Goal: Task Accomplishment & Management: Complete application form

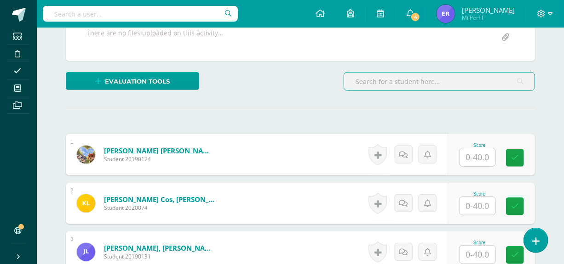
scroll to position [171, 0]
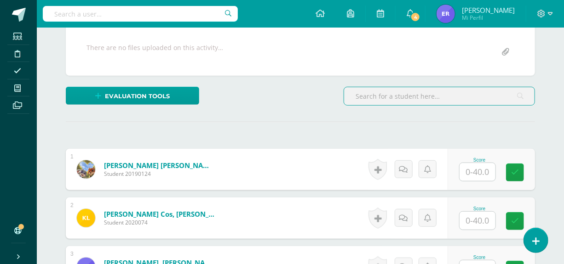
click at [474, 171] on input "text" at bounding box center [478, 172] width 36 height 18
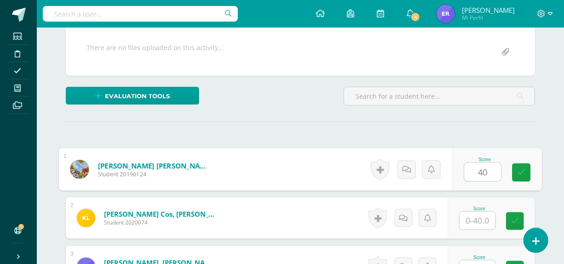
type input "40"
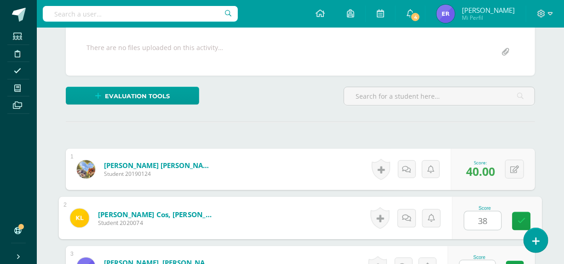
type input "38"
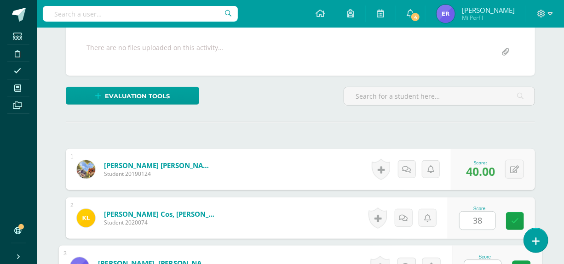
scroll to position [184, 0]
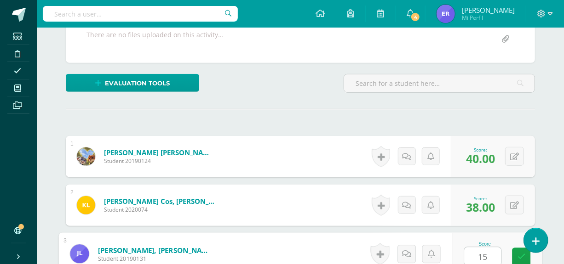
type input "15"
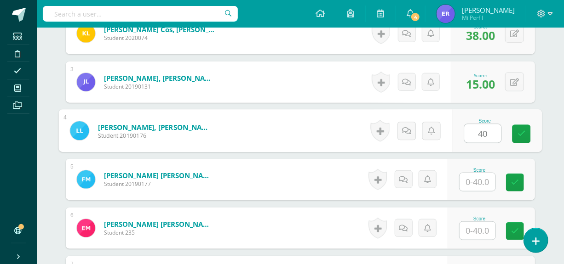
type input "40"
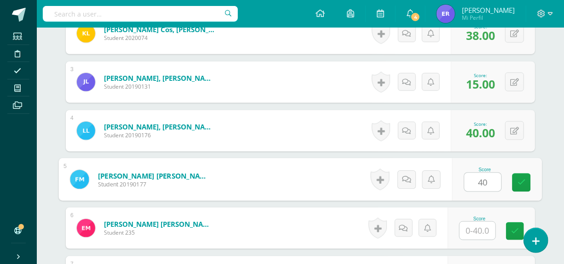
type input "40"
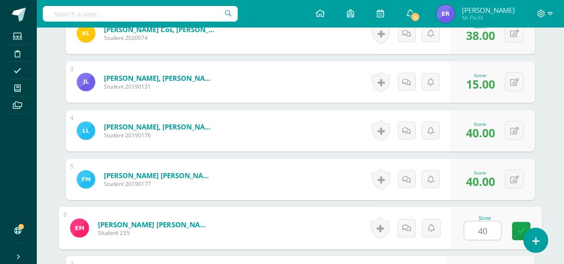
type input "40"
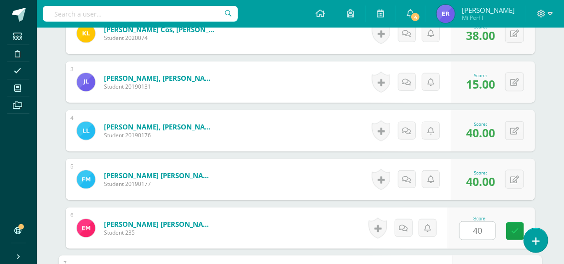
scroll to position [502, 0]
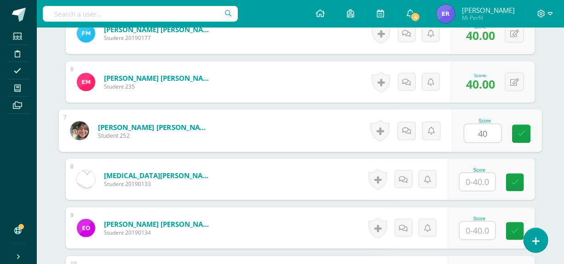
type input "40"
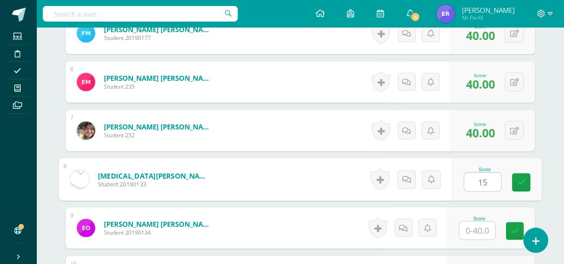
type input "15"
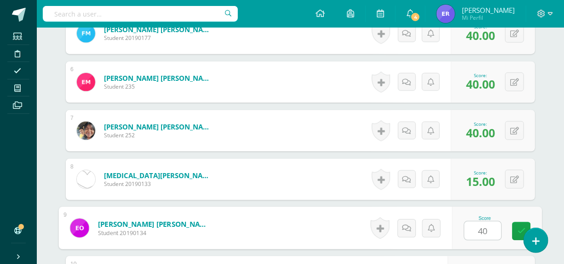
type input "40"
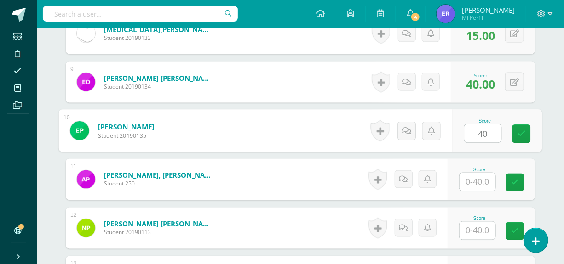
type input "40"
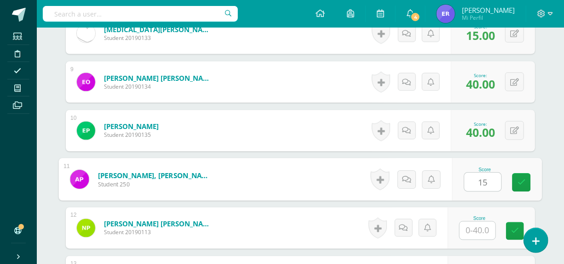
type input "15"
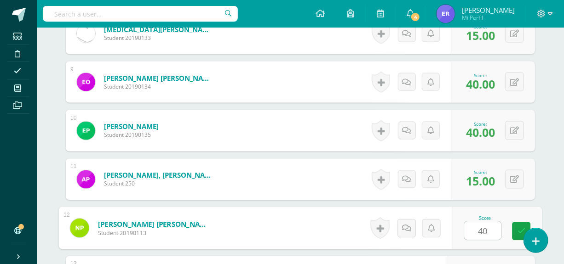
type input "40"
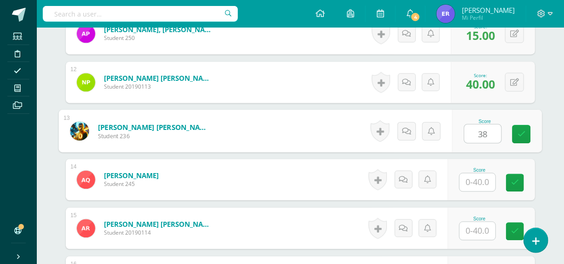
type input "38"
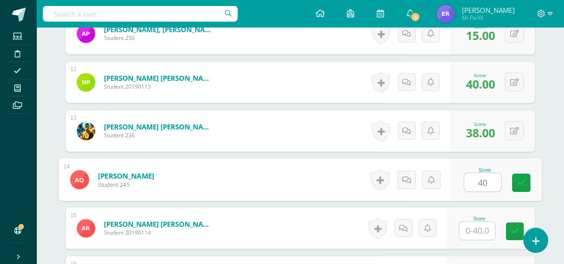
type input "40"
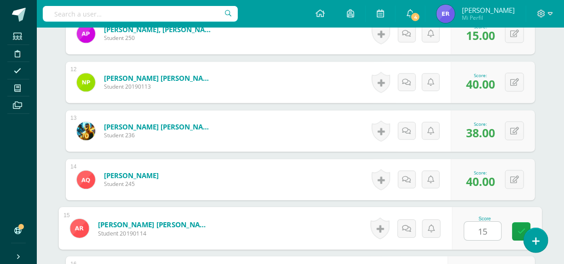
type input "15"
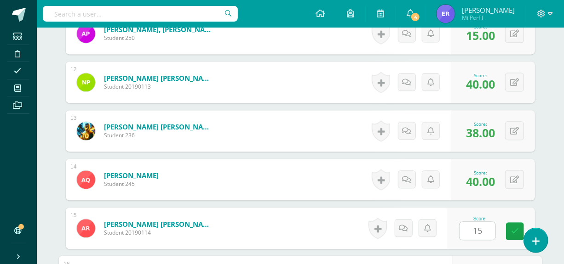
scroll to position [941, 0]
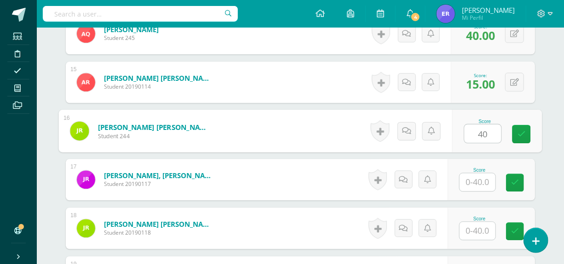
type input "40"
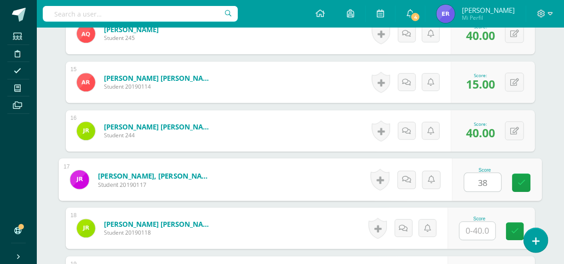
type input "38"
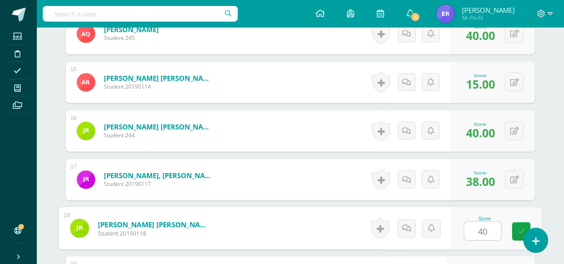
type input "40"
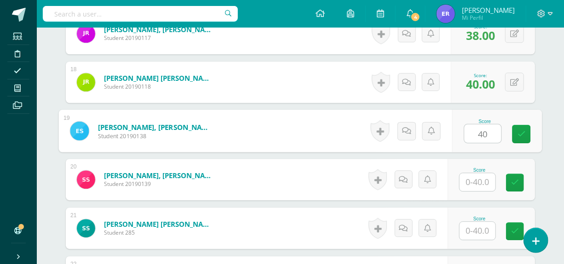
type input "40"
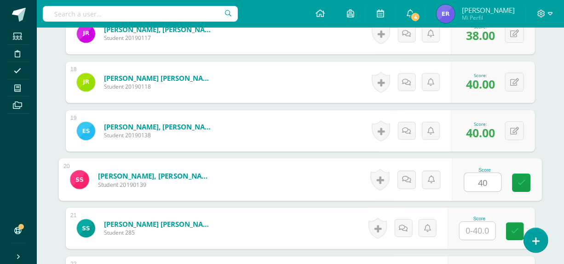
type input "40"
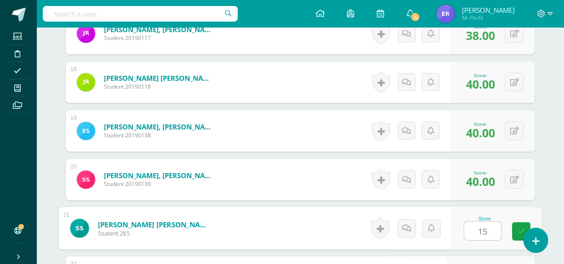
type input "15"
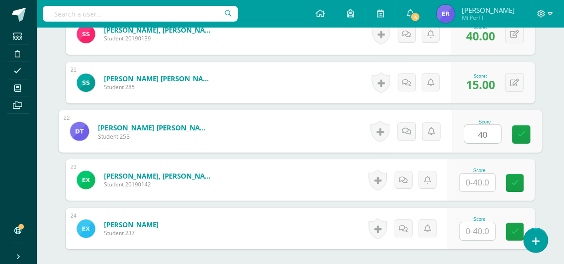
type input "40"
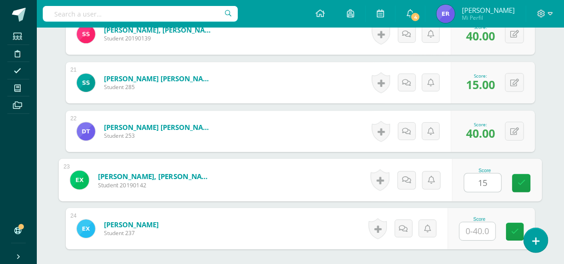
type input "15"
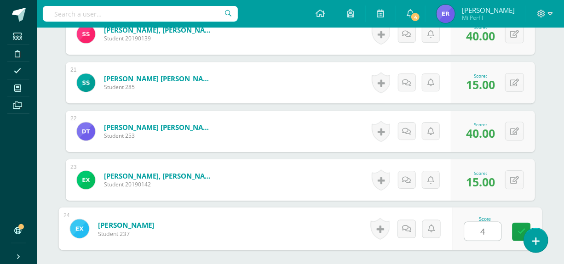
type input "40"
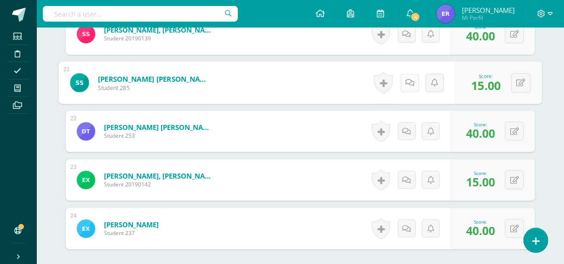
click at [401, 78] on link at bounding box center [410, 83] width 18 height 18
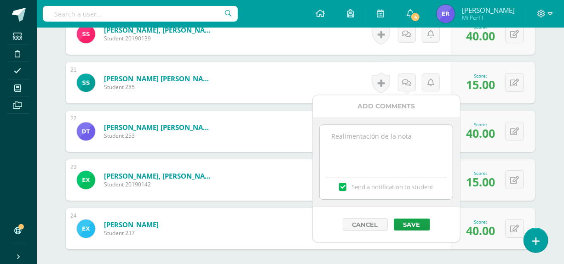
click at [358, 138] on textarea at bounding box center [386, 148] width 133 height 46
paste textarea "Hola te comento que no encontré tu video."
type textarea "Hola te comento que no encontré tu video."
click at [410, 222] on button "Save" at bounding box center [412, 225] width 36 height 12
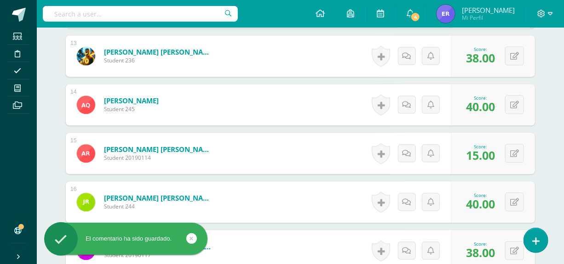
scroll to position [856, 0]
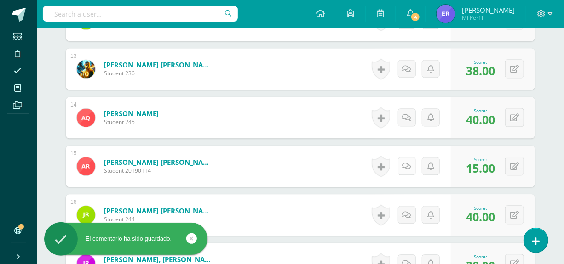
click at [407, 170] on link at bounding box center [407, 166] width 18 height 18
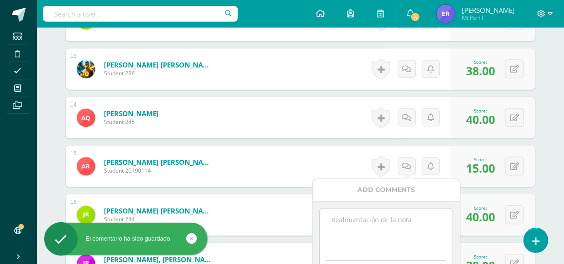
click at [388, 218] on textarea at bounding box center [386, 232] width 133 height 46
paste textarea "Hola te comento que no encontré tu video."
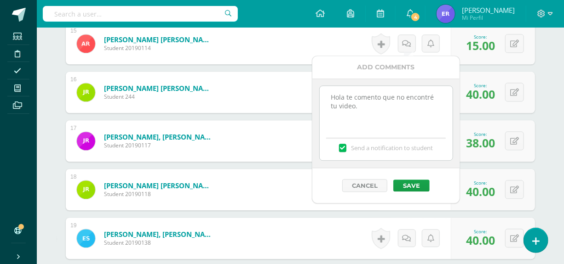
scroll to position [982, 0]
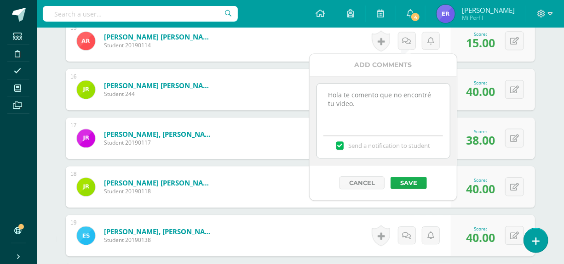
type textarea "Hola te comento que no encontré tu video."
click at [415, 183] on button "Save" at bounding box center [409, 183] width 36 height 12
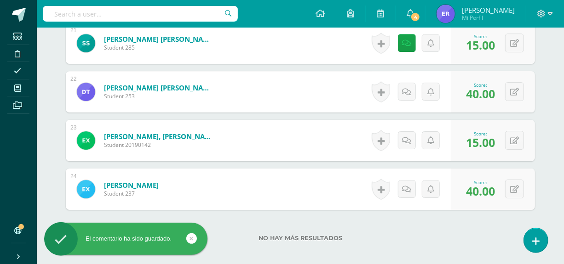
scroll to position [1275, 0]
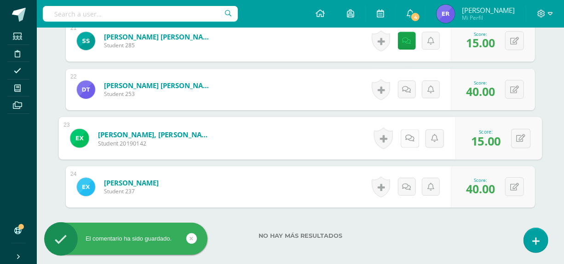
click at [408, 137] on icon at bounding box center [409, 138] width 9 height 8
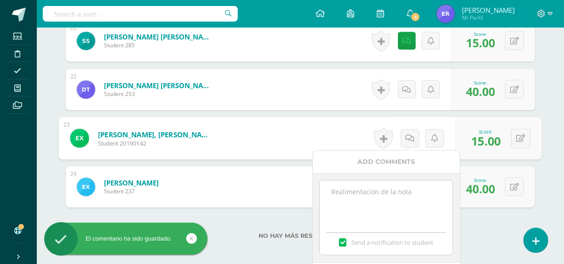
click at [390, 194] on textarea at bounding box center [386, 204] width 133 height 46
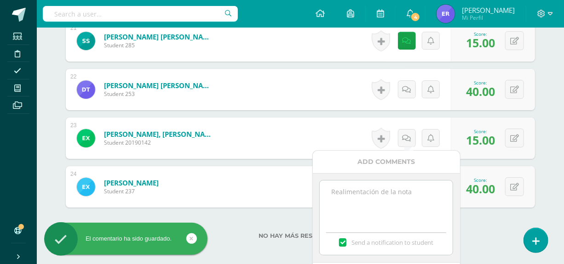
paste textarea "Hola te comento que no encontré tu video."
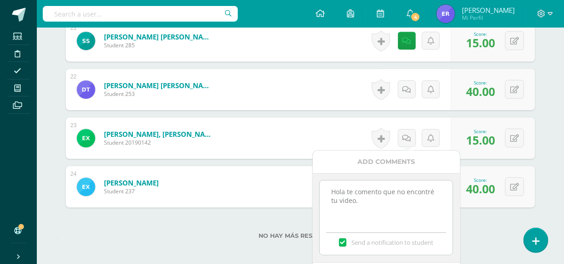
scroll to position [1316, 0]
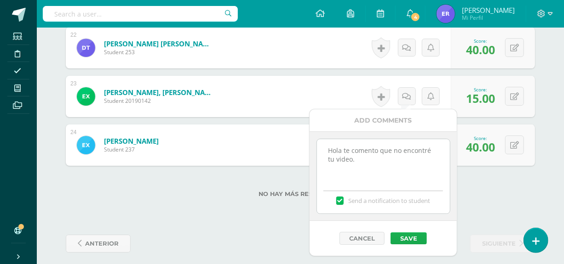
type textarea "Hola te comento que no encontré tu video."
click at [415, 241] on button "Save" at bounding box center [409, 239] width 36 height 12
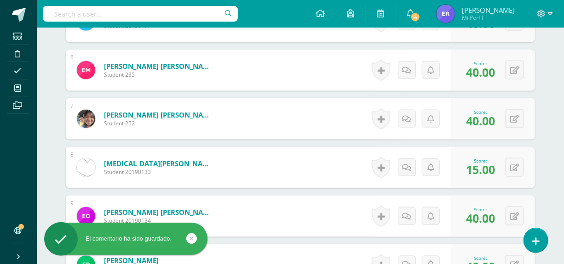
scroll to position [529, 0]
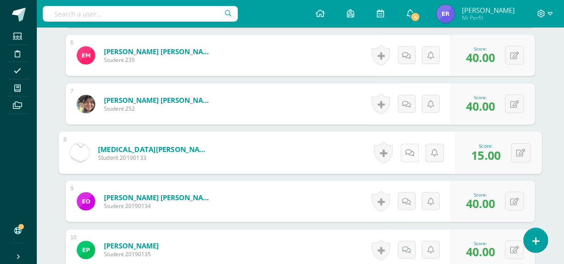
click at [408, 155] on icon at bounding box center [409, 153] width 9 height 8
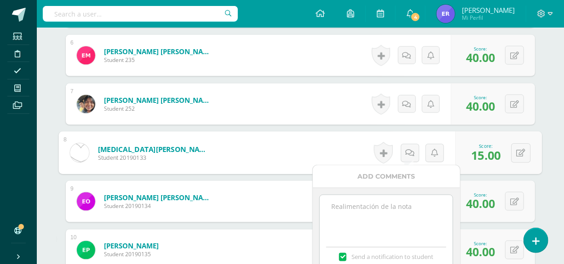
click at [400, 209] on textarea at bounding box center [386, 218] width 133 height 46
paste textarea "Hola te comento que no encontré tu video."
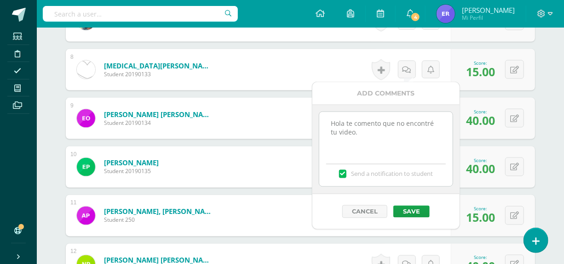
scroll to position [612, 0]
type textarea "Hola te comento que no encontré tu video."
click at [409, 213] on button "Save" at bounding box center [409, 212] width 36 height 12
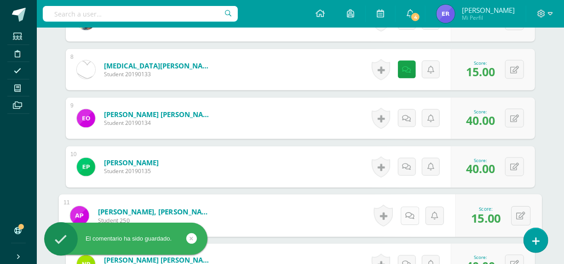
click at [413, 217] on link at bounding box center [410, 216] width 18 height 18
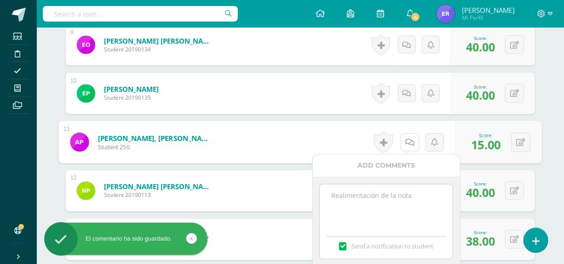
scroll to position [695, 0]
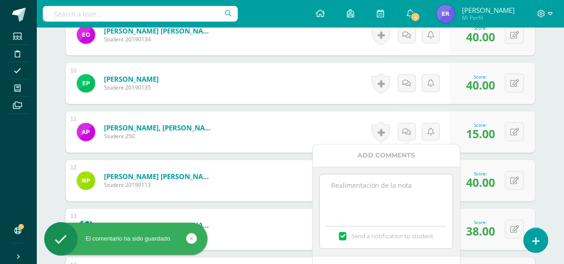
click at [401, 194] on textarea at bounding box center [386, 198] width 133 height 46
paste textarea "Hola te comento que no encontré tu video."
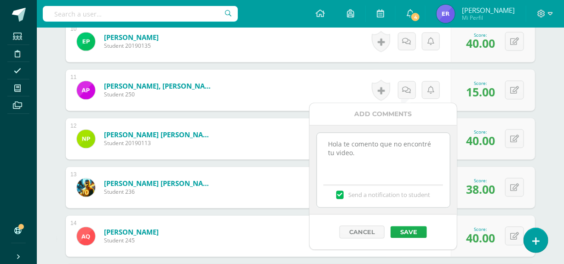
type textarea "Hola te comento que no encontré tu video."
click at [414, 234] on button "Save" at bounding box center [409, 233] width 36 height 12
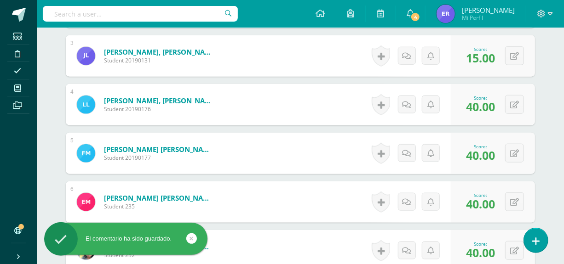
scroll to position [361, 0]
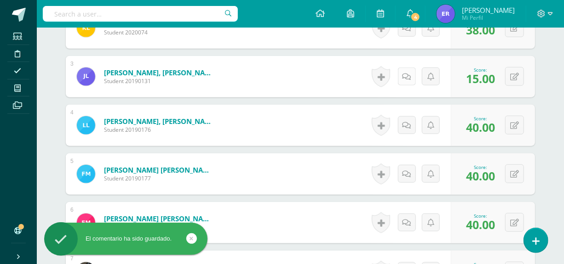
click at [403, 76] on link at bounding box center [407, 77] width 18 height 18
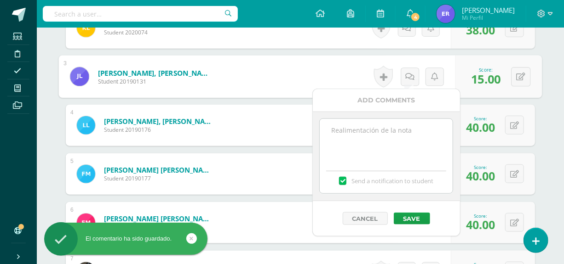
click at [391, 134] on textarea at bounding box center [386, 142] width 133 height 46
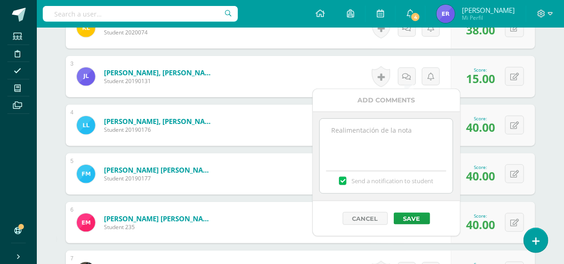
paste textarea "Hola te comento que no encontré tu video."
type textarea "Hola te comento que no encontré tu video."
click at [422, 215] on button "Save" at bounding box center [412, 219] width 36 height 12
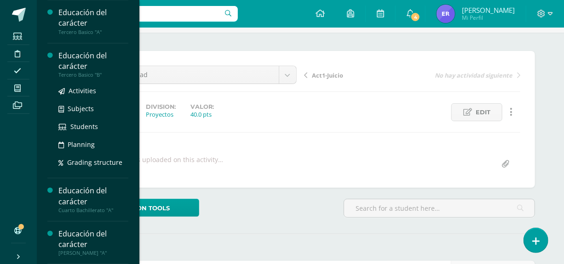
scroll to position [83, 0]
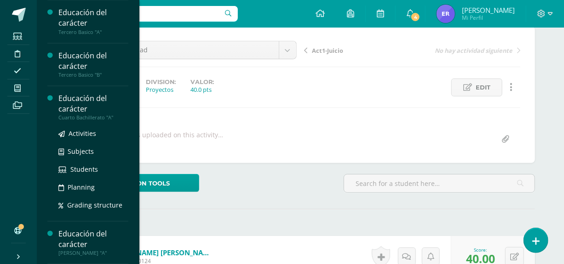
click at [81, 110] on div "Educación del carácter" at bounding box center [93, 103] width 70 height 21
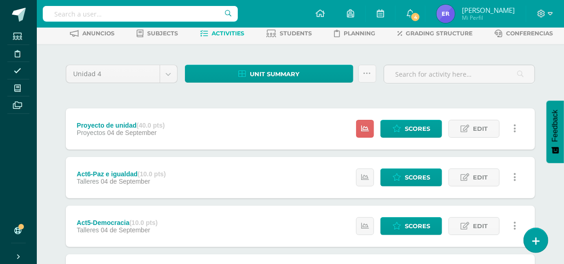
scroll to position [35, 0]
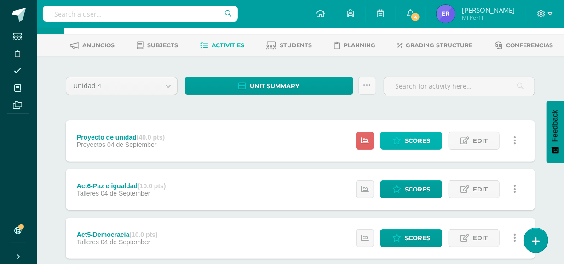
click at [404, 133] on link "Scores" at bounding box center [411, 141] width 62 height 18
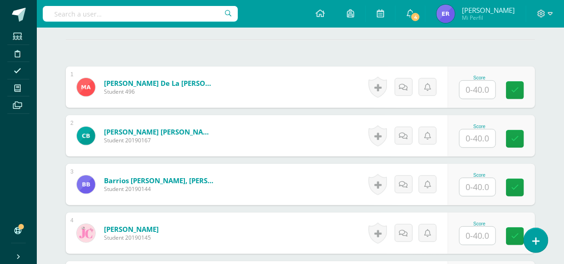
scroll to position [265, 0]
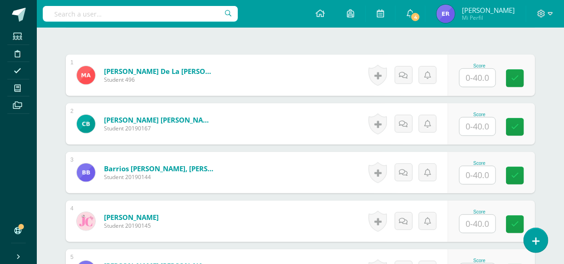
click at [482, 72] on input "text" at bounding box center [478, 78] width 36 height 18
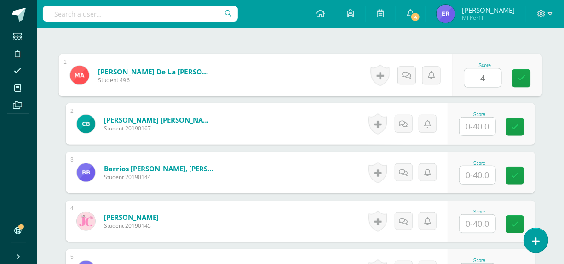
scroll to position [265, 0]
type input "40"
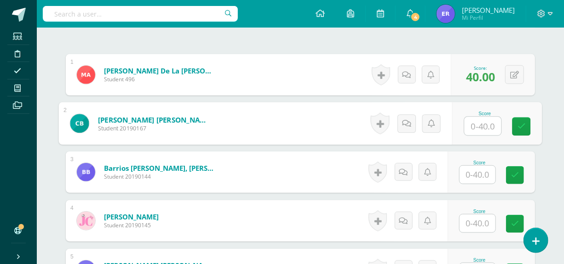
scroll to position [266, 0]
type input "40"
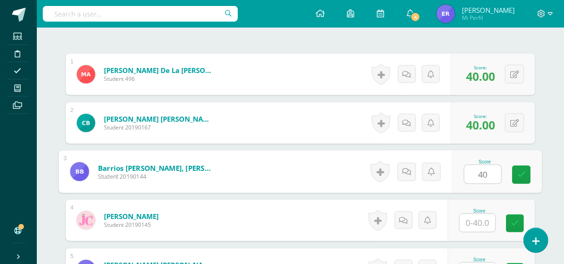
type input "40"
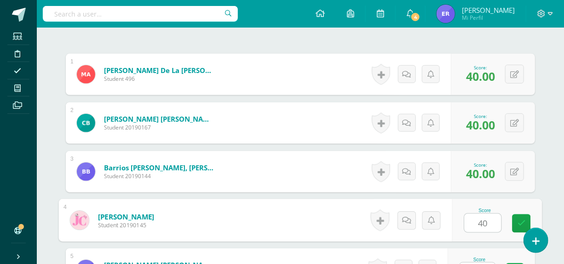
type input "40"
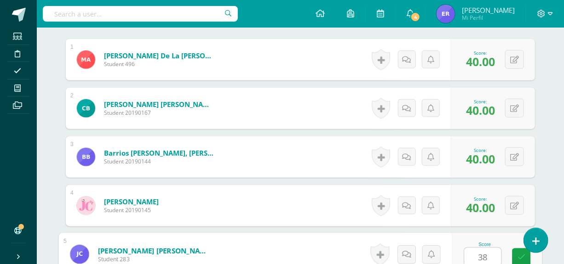
type input "38"
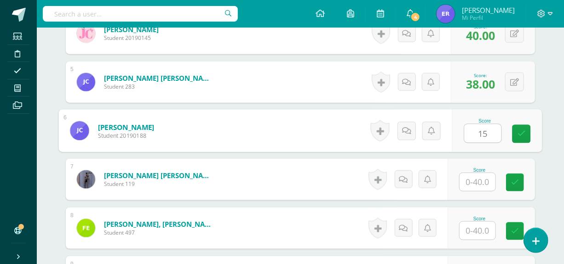
type input "15"
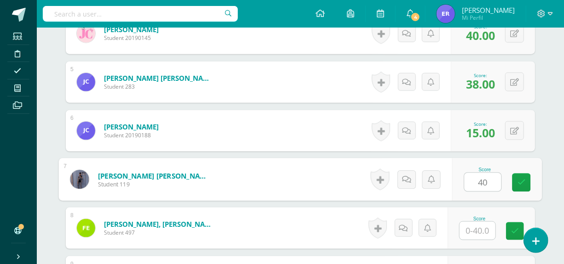
type input "40"
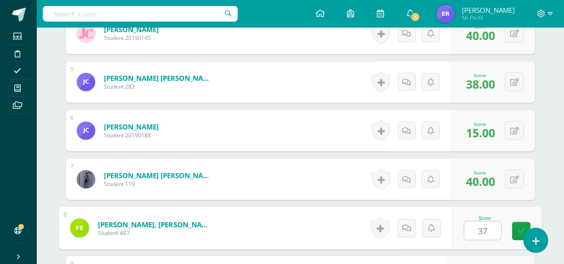
type input "37"
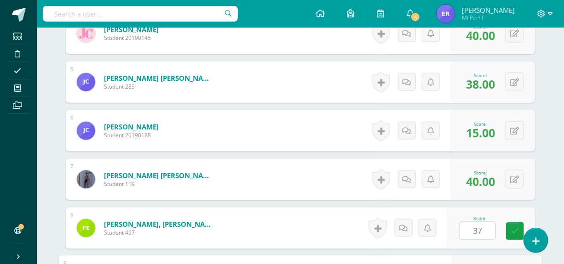
scroll to position [599, 0]
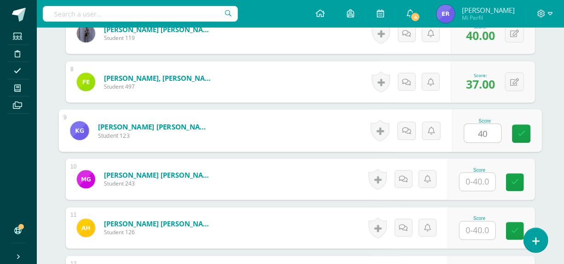
type input "40"
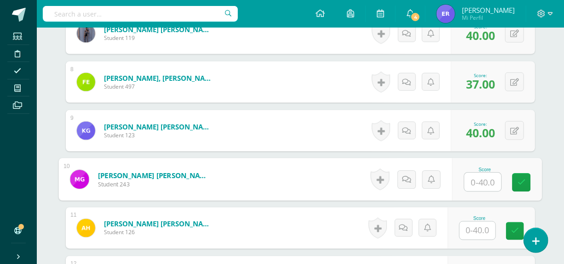
type input "5"
type input "40"
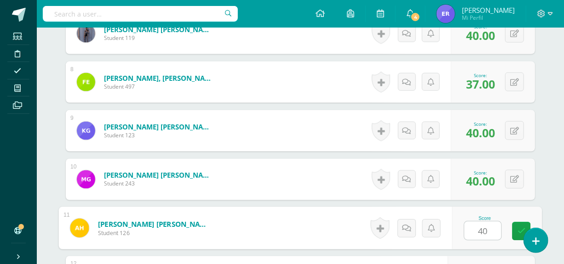
type input "40"
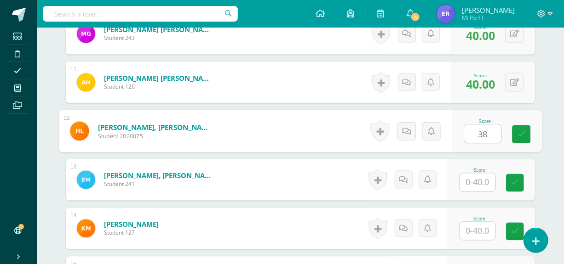
type input "38"
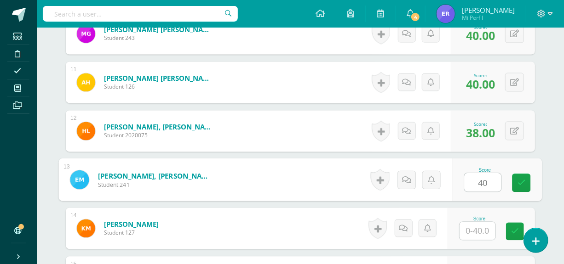
type input "40"
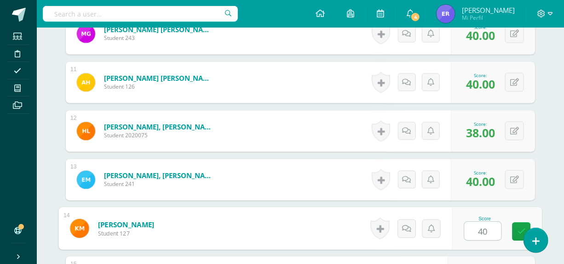
type input "40"
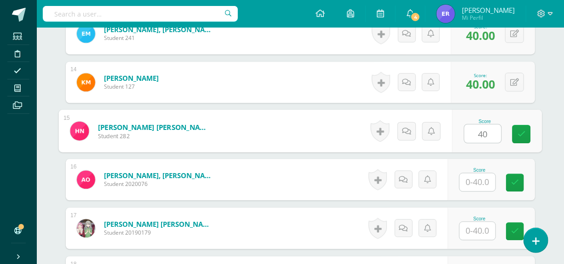
type input "40"
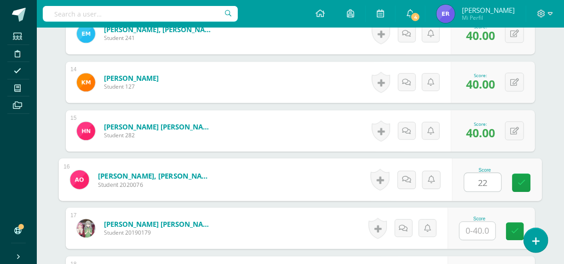
type input "22"
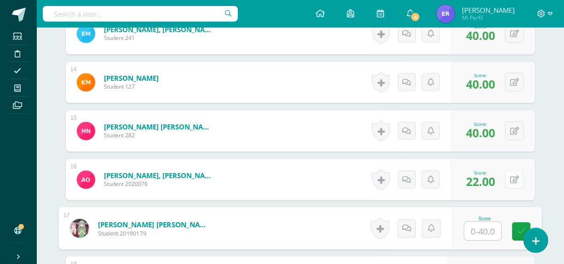
click at [507, 182] on div "0 Badges Badges obtained Aún no hay logros agregados Score: 22.00" at bounding box center [493, 179] width 84 height 41
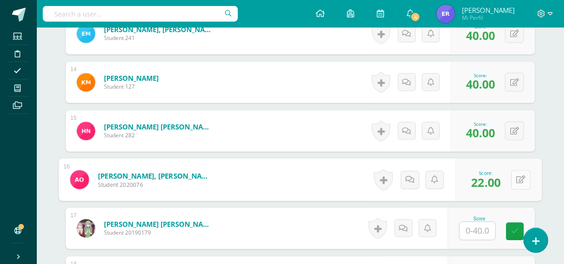
click at [517, 179] on icon at bounding box center [521, 180] width 9 height 8
type input "37"
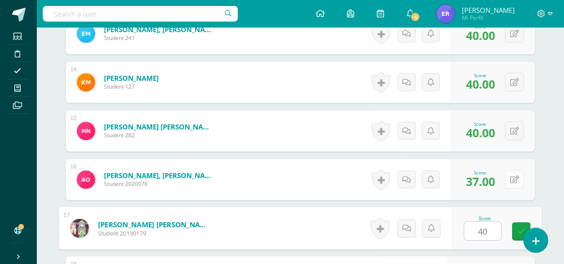
type input "40"
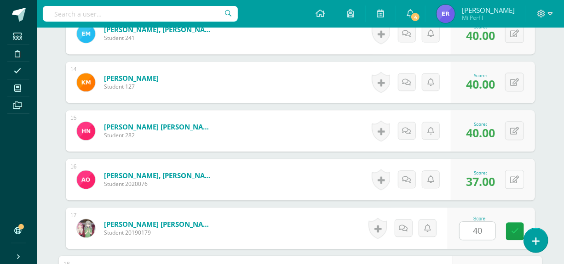
scroll to position [1038, 0]
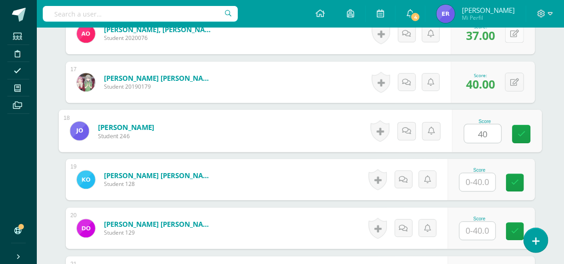
type input "40"
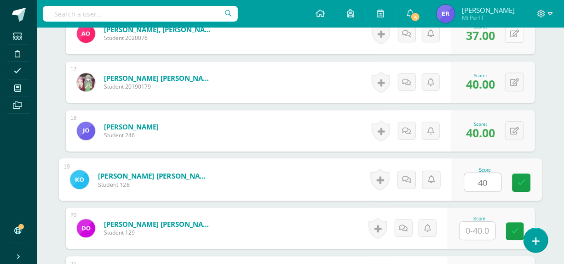
type input "40"
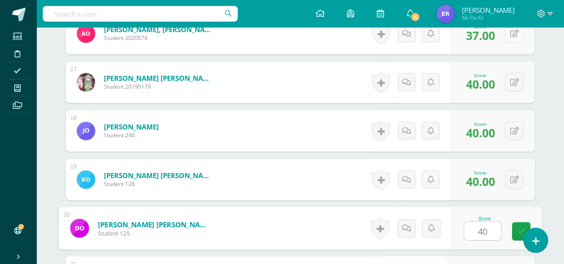
type input "40"
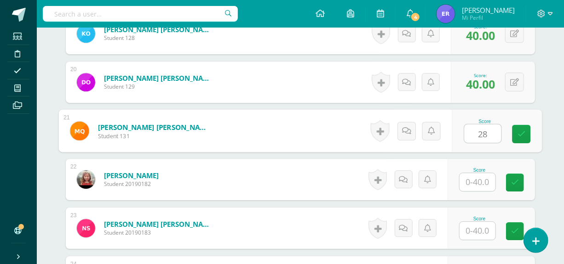
type input "2"
type input "38"
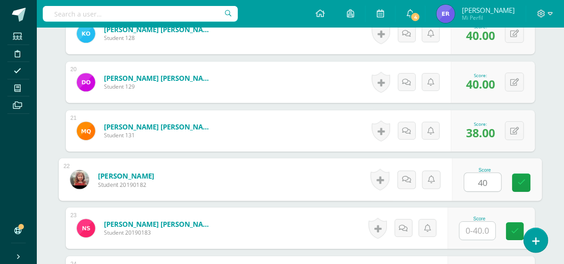
type input "40"
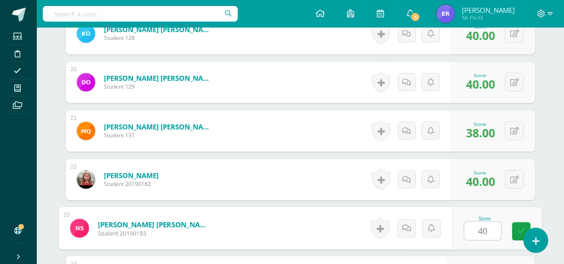
type input "40"
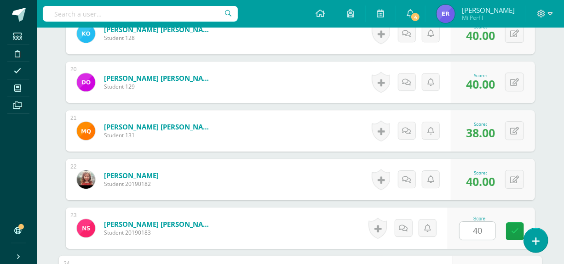
scroll to position [1331, 0]
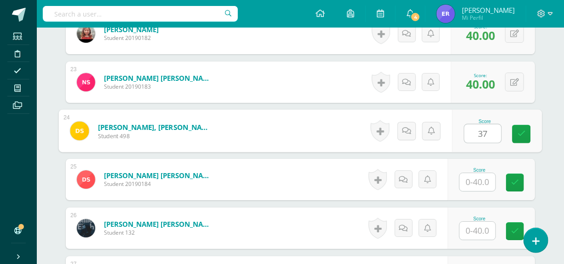
type input "37"
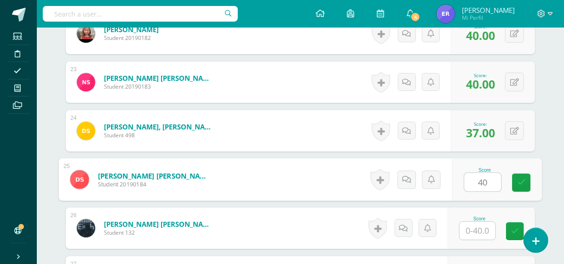
type input "40"
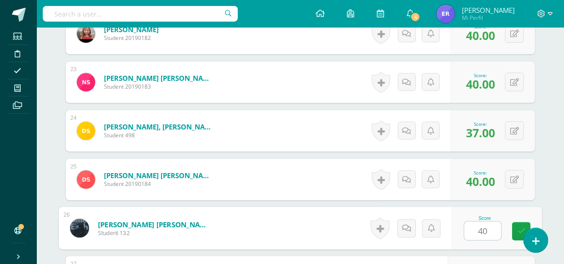
type input "40"
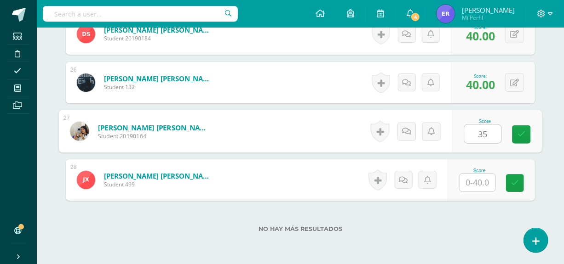
type input "35"
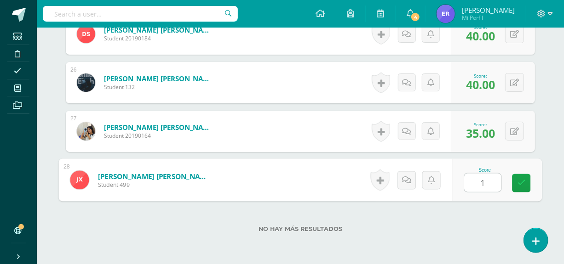
type input "15"
click at [517, 179] on link at bounding box center [521, 183] width 18 height 18
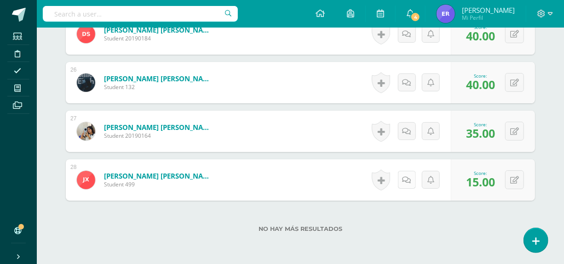
click at [407, 177] on icon at bounding box center [406, 181] width 9 height 8
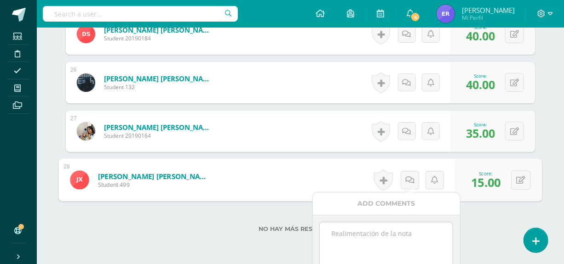
click at [385, 234] on textarea at bounding box center [386, 246] width 133 height 46
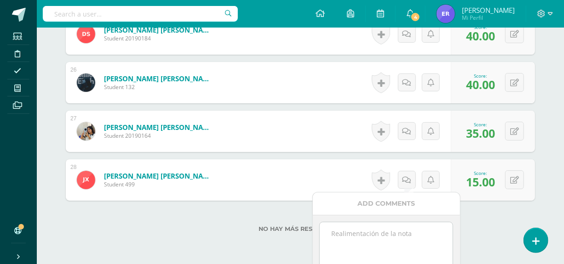
paste textarea "Hola te comento que no encontré tu video."
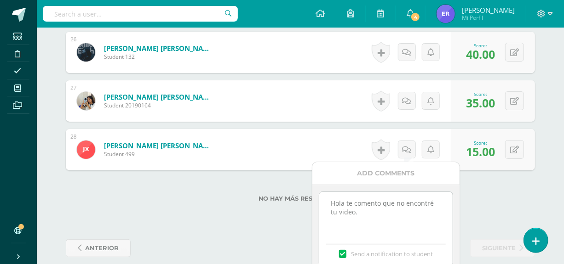
scroll to position [1552, 0]
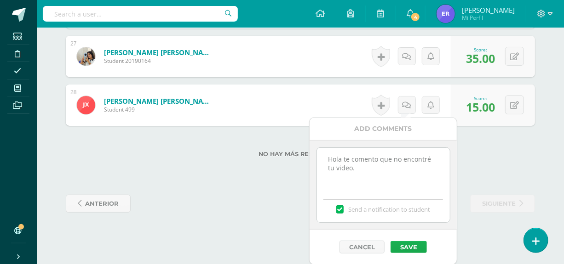
type textarea "Hola te comento que no encontré tu video."
click at [415, 241] on button "Save" at bounding box center [409, 247] width 36 height 12
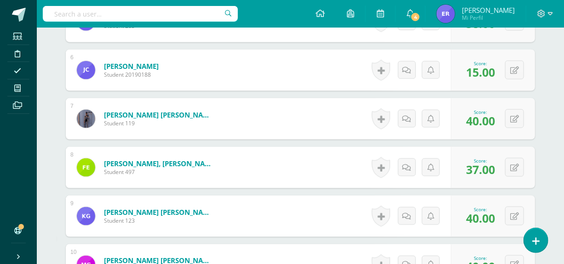
scroll to position [472, 0]
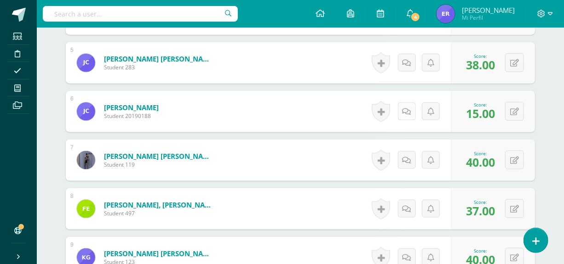
click at [408, 108] on icon at bounding box center [406, 112] width 9 height 8
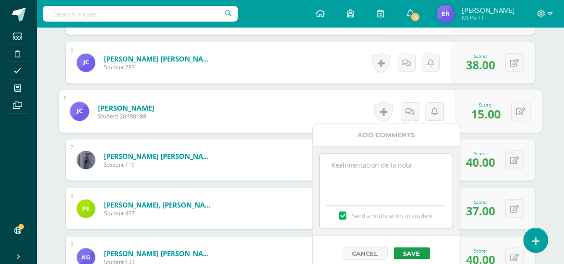
click at [387, 166] on textarea at bounding box center [386, 177] width 133 height 46
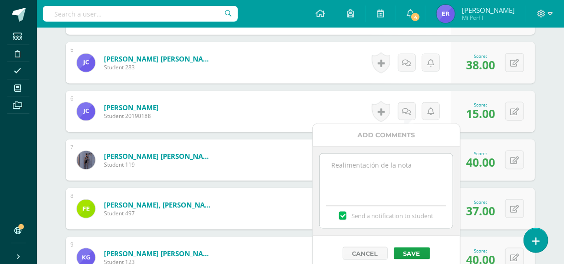
paste textarea "Hola te comento que no encontré tu video."
type textarea "Hola te comento que no encontré tu video."
click at [416, 248] on button "Save" at bounding box center [412, 254] width 36 height 12
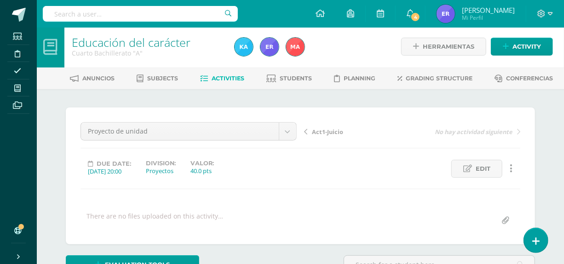
scroll to position [0, 0]
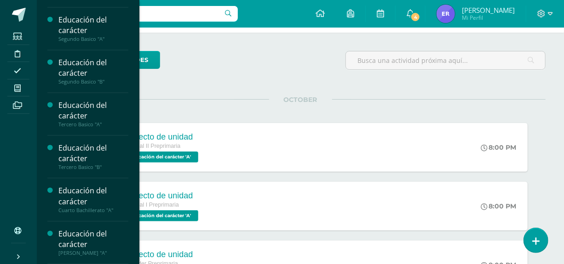
scroll to position [83, 0]
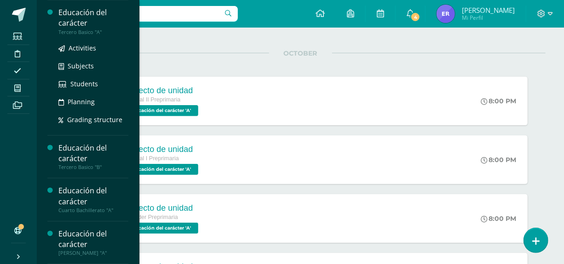
click at [72, 22] on div "Educación del carácter" at bounding box center [93, 17] width 70 height 21
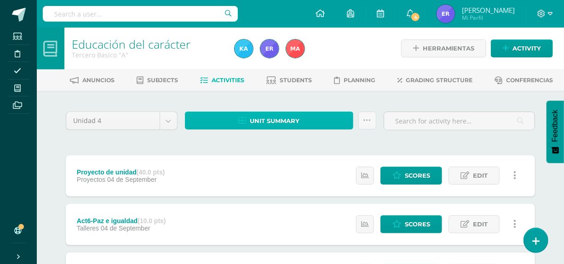
click at [294, 121] on span "Unit summary" at bounding box center [275, 121] width 50 height 17
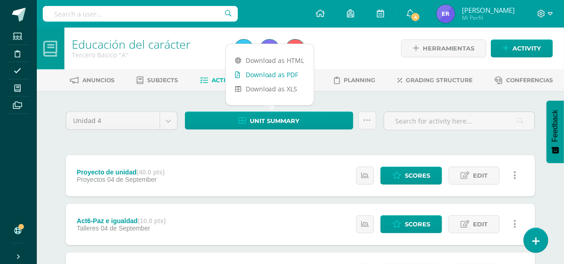
click at [272, 79] on link "Download as PDF" at bounding box center [270, 75] width 88 height 14
